Goal: Task Accomplishment & Management: Manage account settings

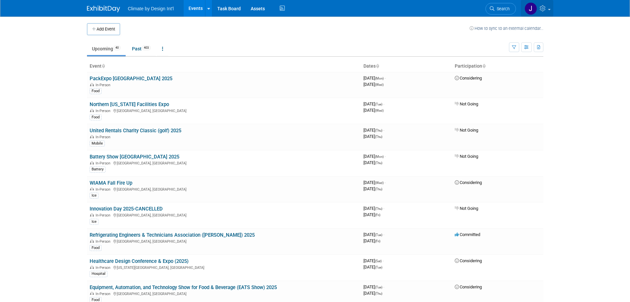
click at [549, 11] on link at bounding box center [537, 8] width 32 height 17
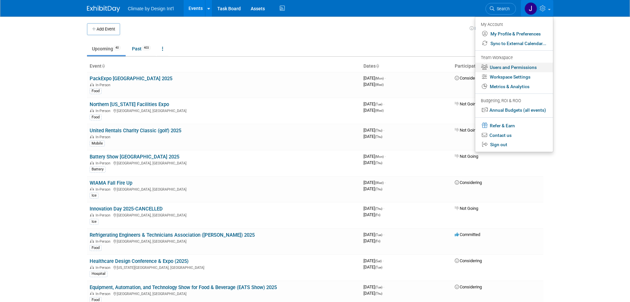
click at [517, 68] on link "Users and Permissions" at bounding box center [515, 68] width 78 height 10
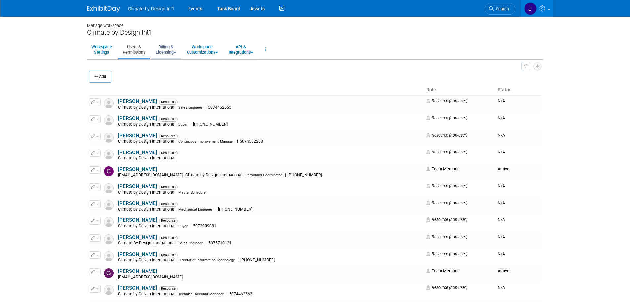
click at [169, 53] on link "Billing & Licensing" at bounding box center [166, 49] width 29 height 16
click at [173, 64] on link "Manage Plan / Subscription" at bounding box center [182, 65] width 60 height 10
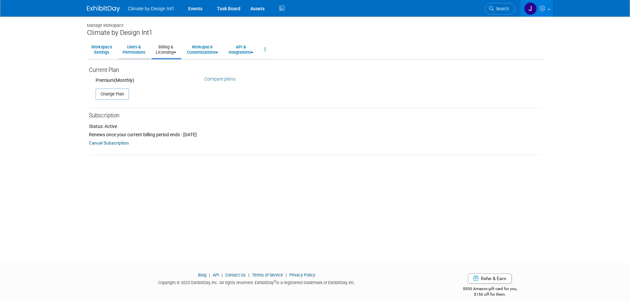
click at [138, 50] on link "Users & Permissions" at bounding box center [133, 49] width 31 height 16
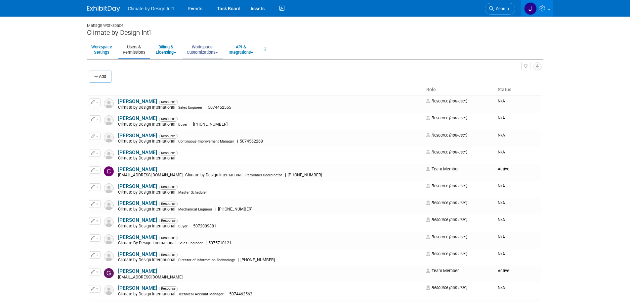
click at [200, 48] on link "Workspace Customizations" at bounding box center [203, 49] width 40 height 16
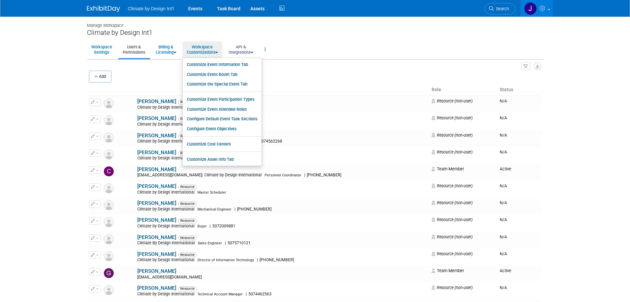
click at [244, 51] on link "API & Integrations" at bounding box center [240, 49] width 33 height 16
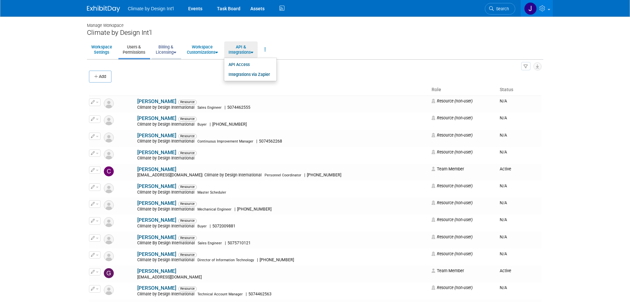
click at [175, 49] on link "Billing & Licensing" at bounding box center [166, 49] width 29 height 16
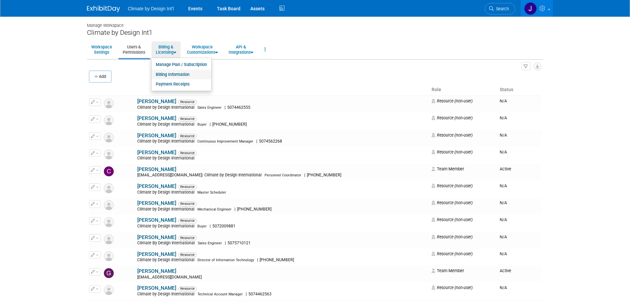
click at [179, 72] on link "Billing Information" at bounding box center [182, 75] width 60 height 10
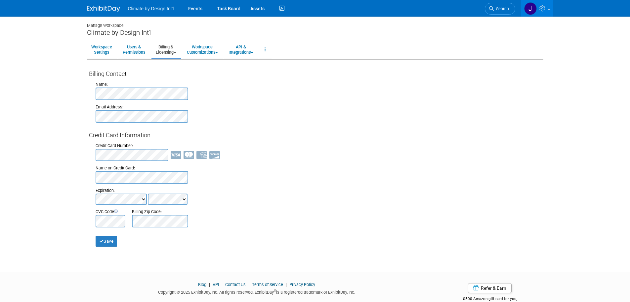
click at [87, 93] on div "Billing Contact Name: Email Address: Credit Card Information Credit Card Number…" at bounding box center [315, 154] width 457 height 183
click at [88, 92] on div "Billing Contact Name: Email Address: Credit Card Information Credit Card Number…" at bounding box center [315, 154] width 457 height 183
click at [90, 116] on div "Name: Email Address:" at bounding box center [315, 100] width 453 height 44
click at [89, 155] on div "Credit Card Number: Name on Credit Card: Expiration: CVC Code : Billing Zip Cod…" at bounding box center [315, 183] width 453 height 88
click at [92, 177] on div "Credit Card Number: Name on Credit Card: Expiration: CVC Code : Billing Zip Cod…" at bounding box center [315, 183] width 453 height 88
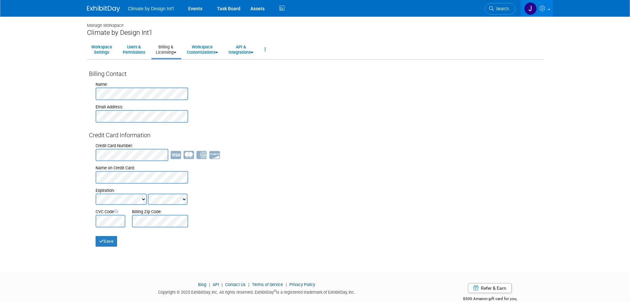
click at [114, 221] on div at bounding box center [111, 220] width 30 height 13
click at [110, 241] on button "Save" at bounding box center [107, 241] width 22 height 11
click at [111, 10] on img at bounding box center [103, 9] width 33 height 7
